Goal: Check status: Verify the current state of an ongoing process or item

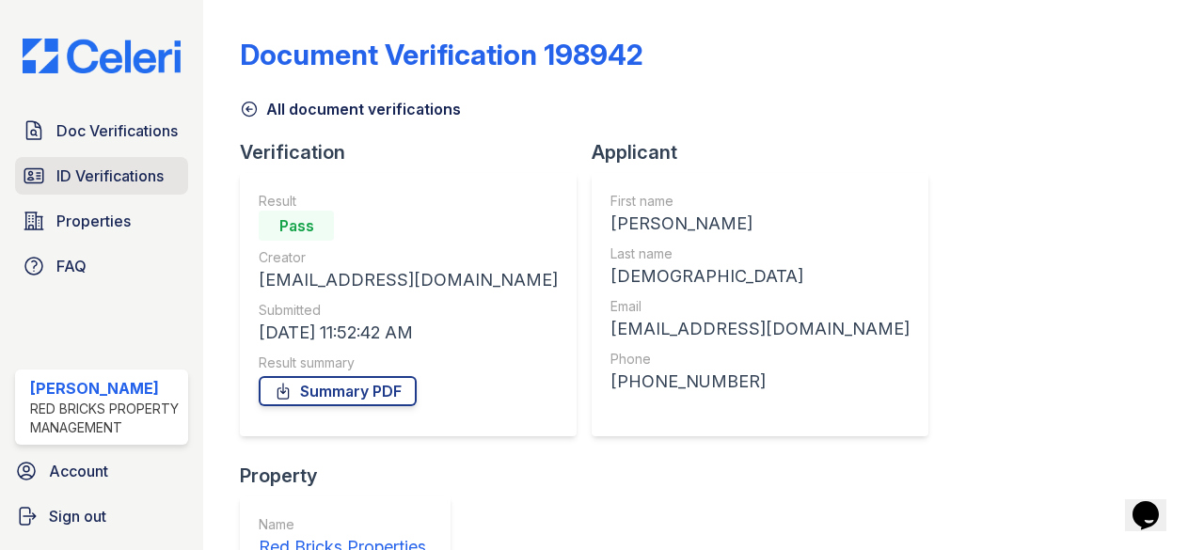
click at [115, 165] on span "ID Verifications" at bounding box center [109, 176] width 107 height 23
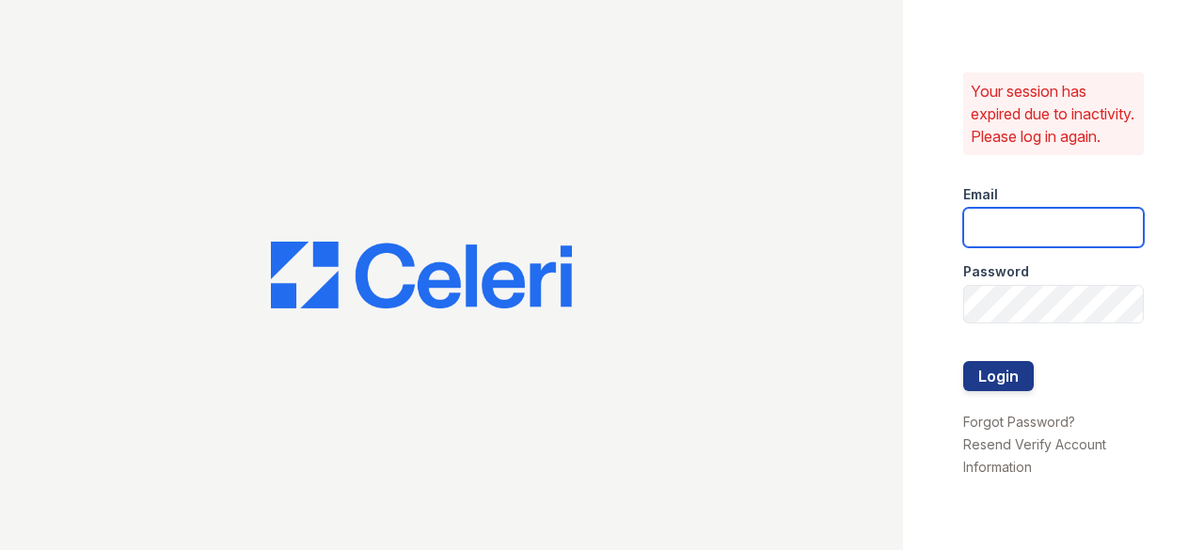
type input "raghukukunoor@gmail.com"
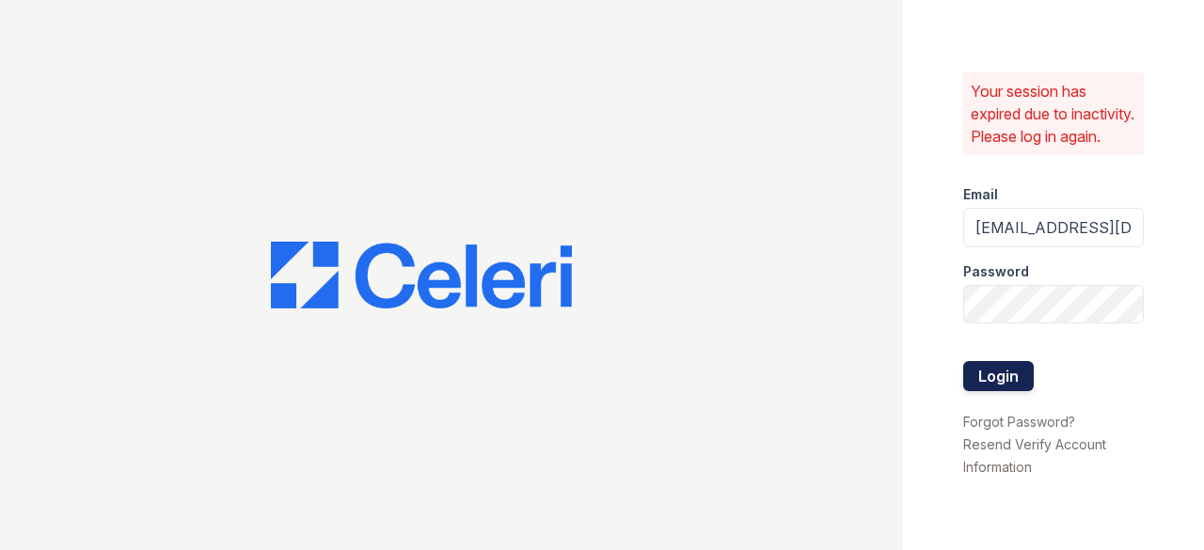
click at [1010, 381] on button "Login" at bounding box center [998, 376] width 71 height 30
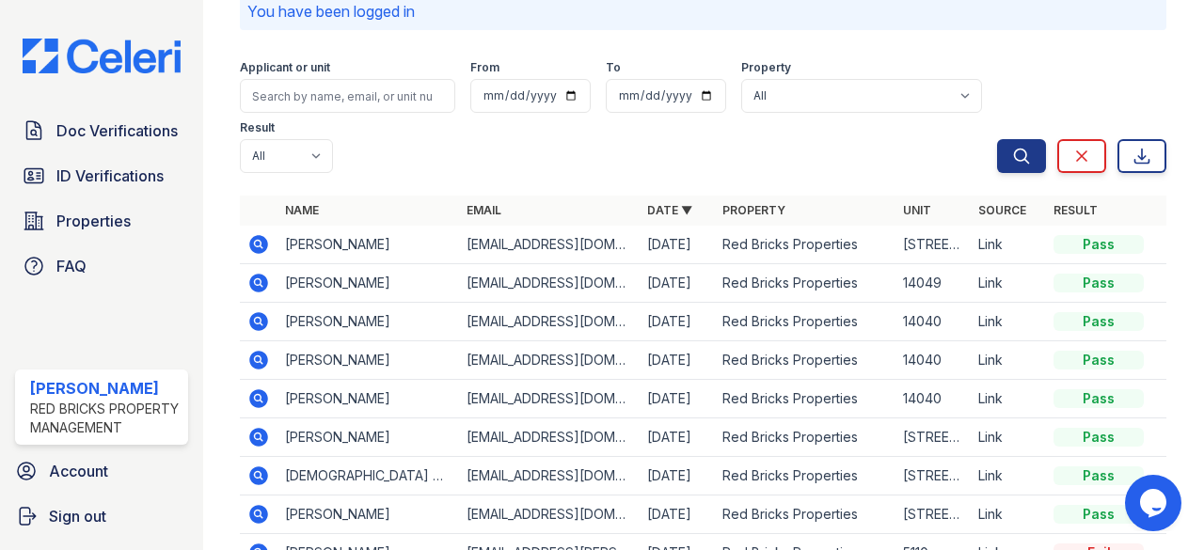
scroll to position [188, 0]
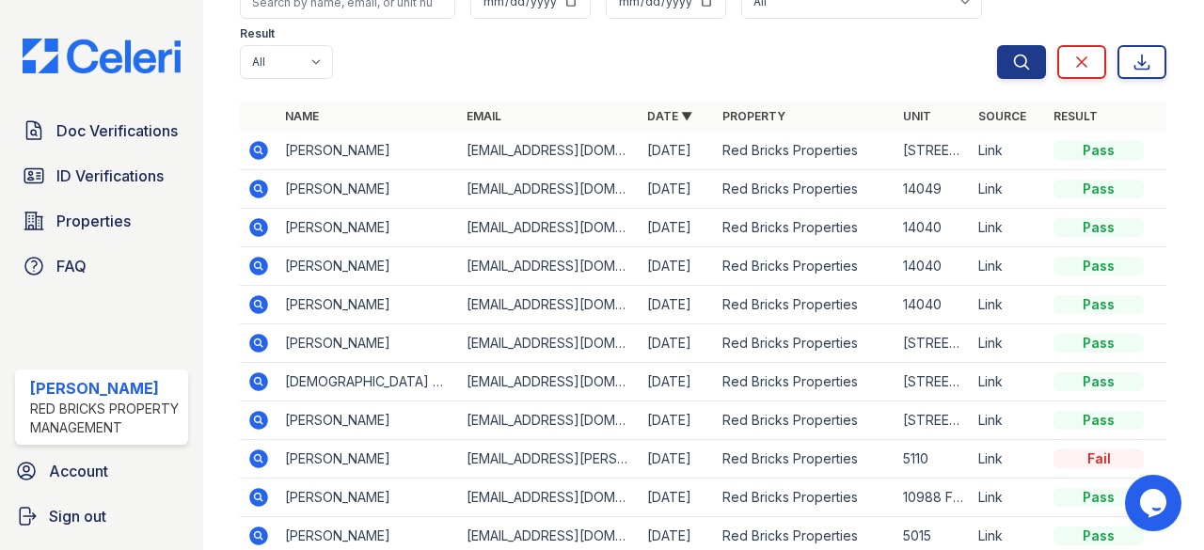
click at [252, 379] on icon at bounding box center [259, 381] width 19 height 19
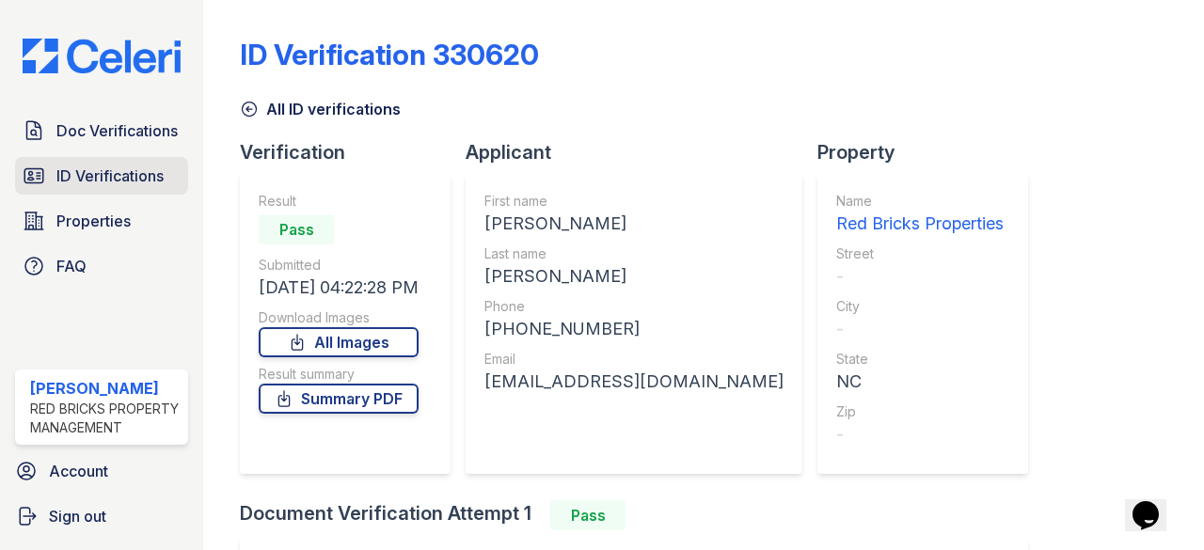
click at [115, 180] on link "ID Verifications" at bounding box center [101, 176] width 173 height 38
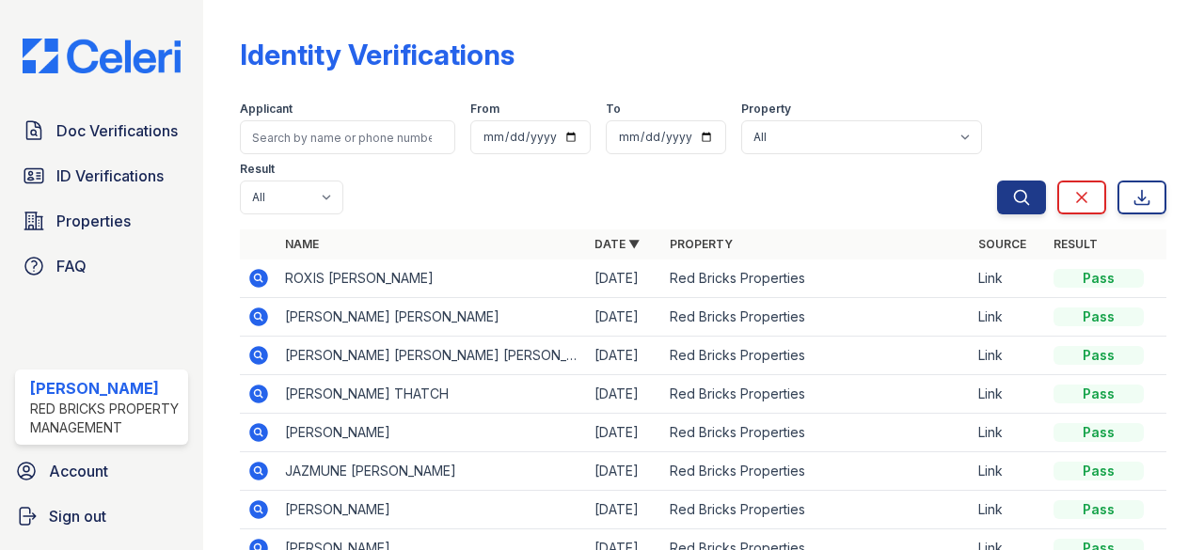
scroll to position [94, 0]
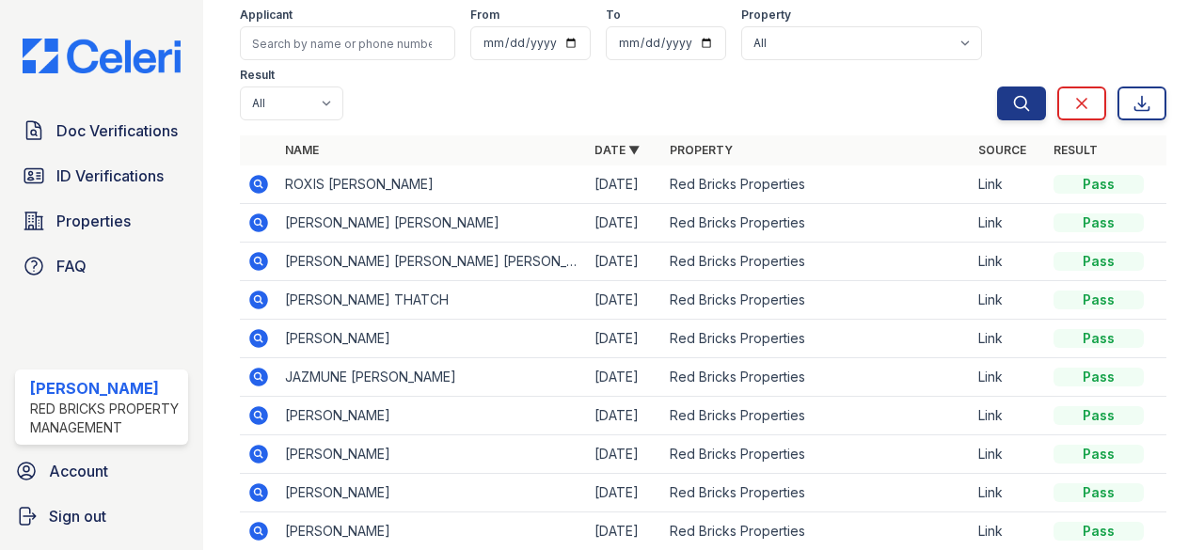
click at [262, 298] on icon at bounding box center [259, 300] width 19 height 19
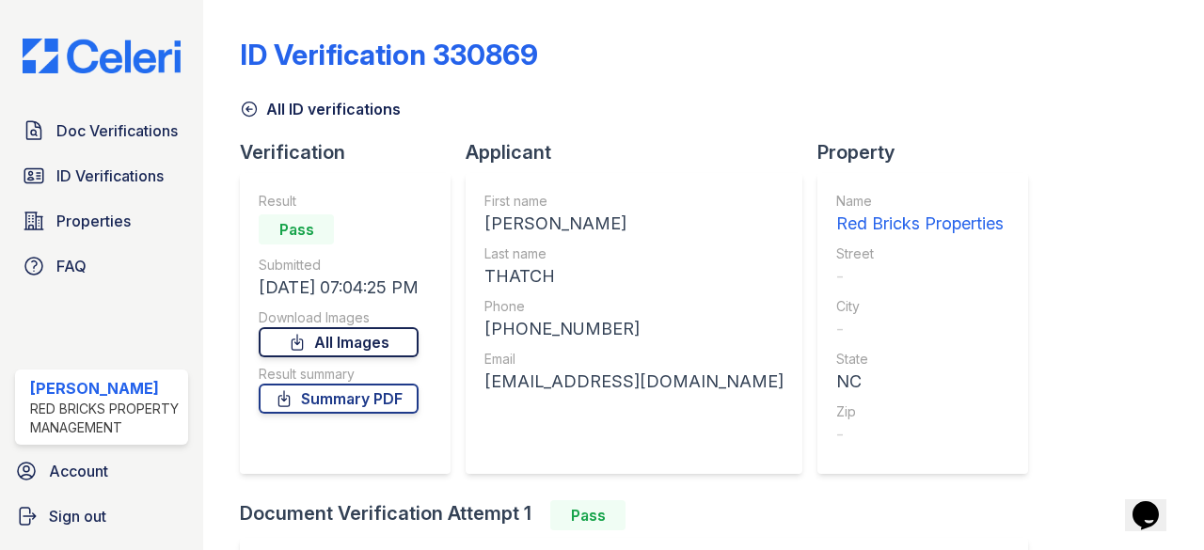
click at [395, 343] on link "All Images" at bounding box center [339, 342] width 160 height 30
click at [117, 165] on span "ID Verifications" at bounding box center [109, 176] width 107 height 23
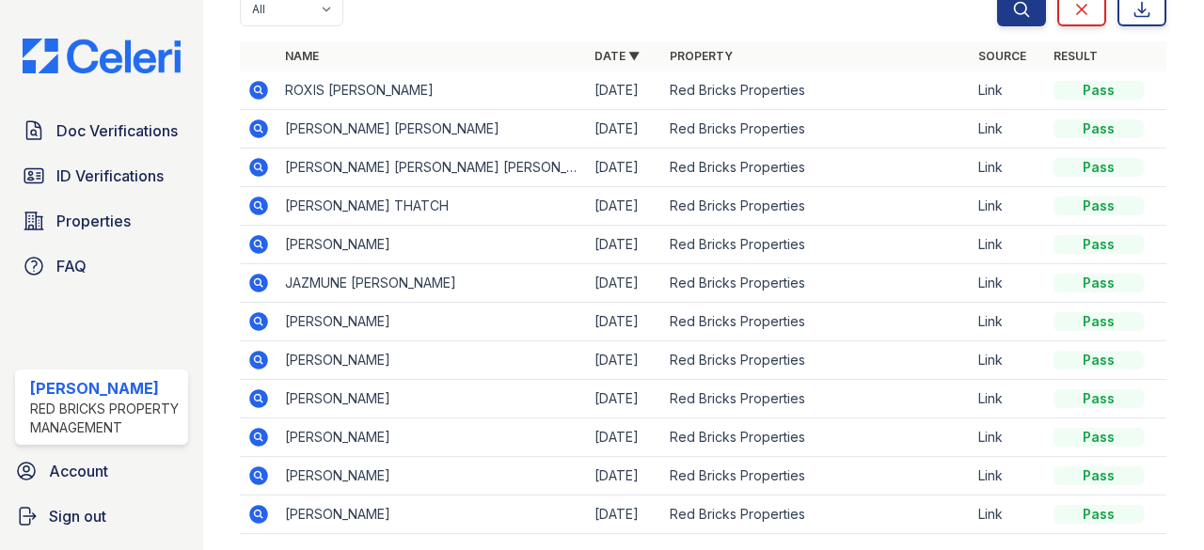
scroll to position [94, 0]
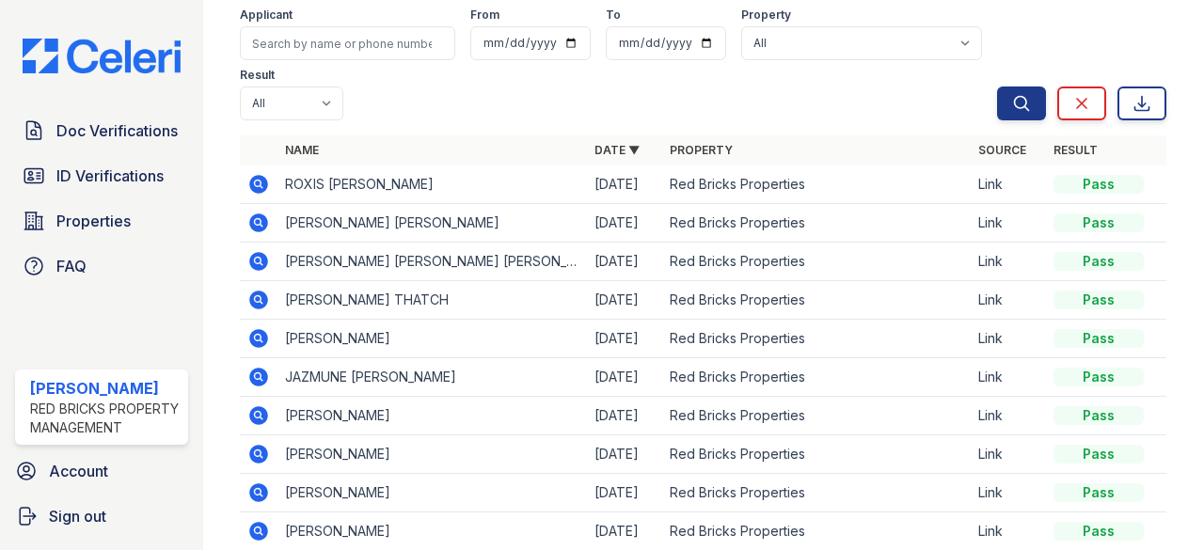
click at [259, 373] on icon at bounding box center [258, 375] width 5 height 5
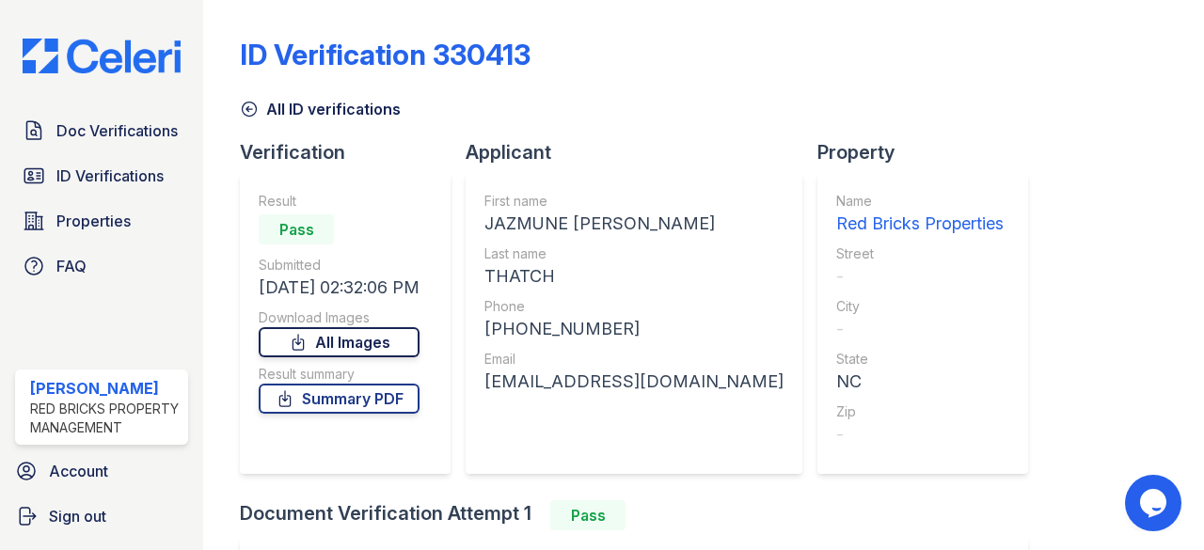
click at [376, 333] on link "All Images" at bounding box center [339, 342] width 161 height 30
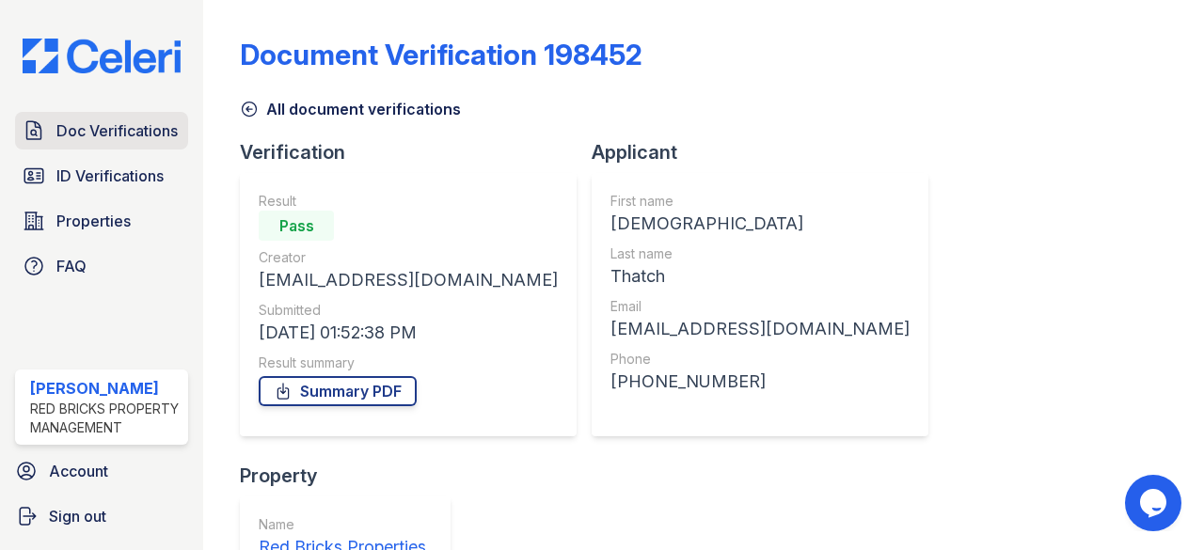
click at [135, 131] on span "Doc Verifications" at bounding box center [116, 130] width 121 height 23
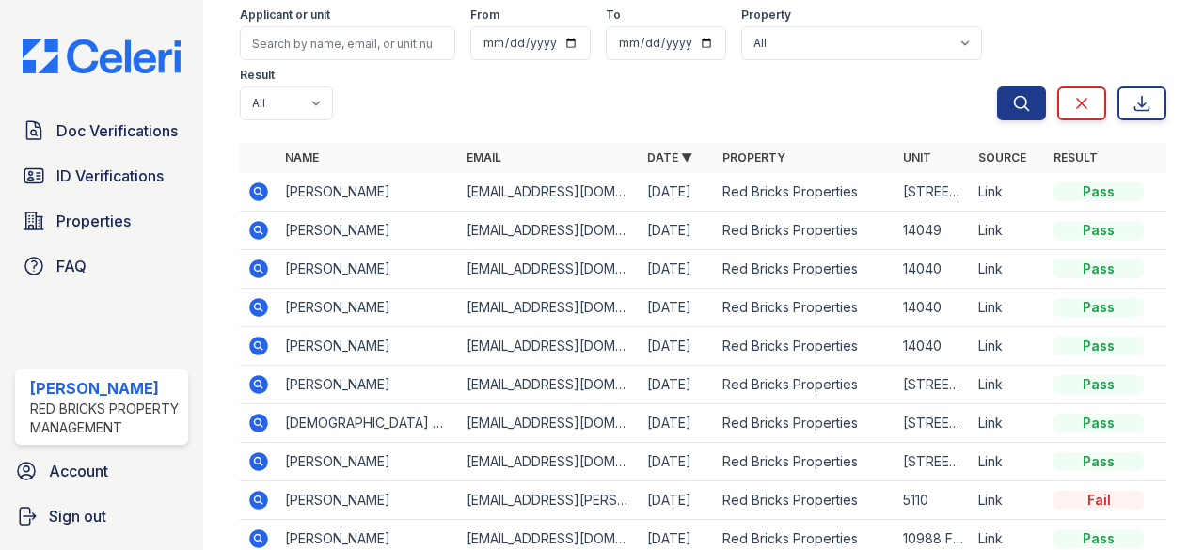
scroll to position [188, 0]
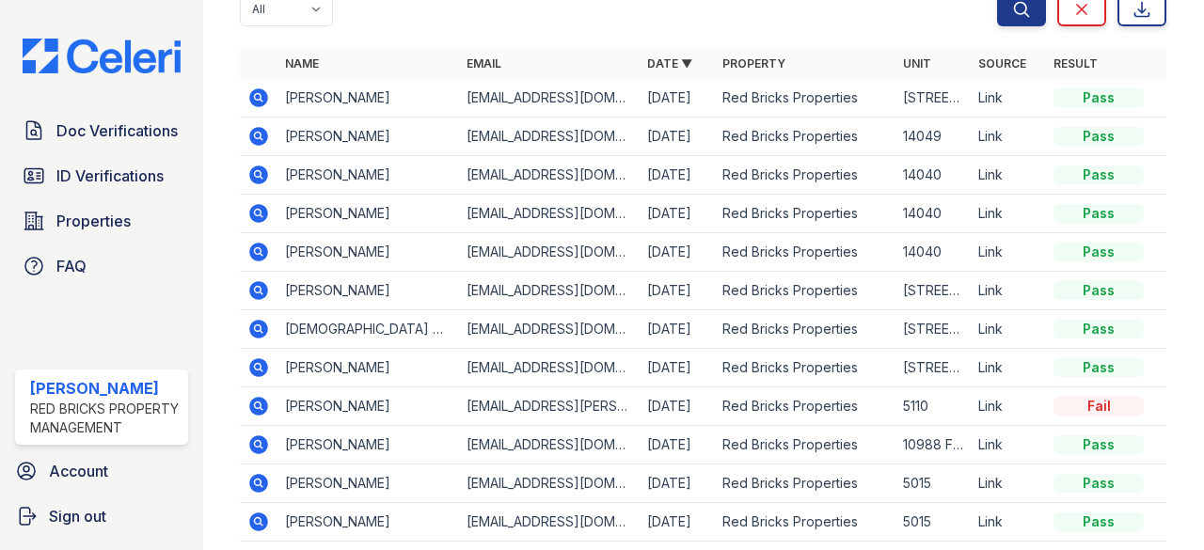
click at [249, 288] on icon at bounding box center [258, 290] width 23 height 23
